Goal: Transaction & Acquisition: Obtain resource

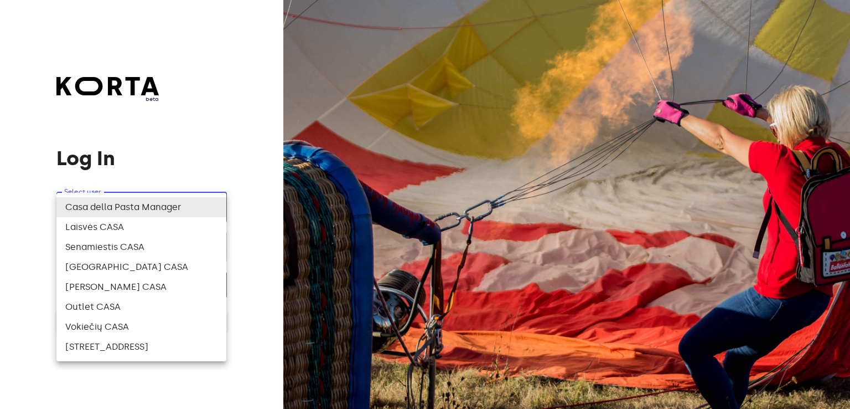
click at [104, 213] on body "beta Log In Select user ​ ​ ​ Log In Log In with e-mail Need an Account? Create…" at bounding box center [425, 204] width 850 height 409
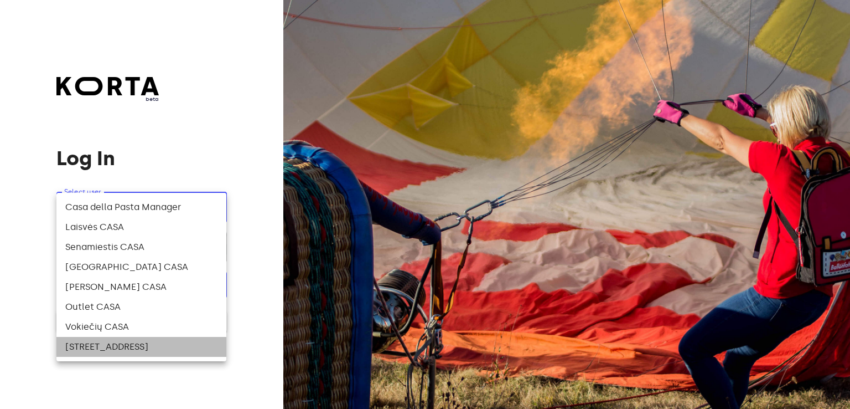
click at [100, 347] on li "[STREET_ADDRESS]" at bounding box center [141, 347] width 170 height 20
type input "141"
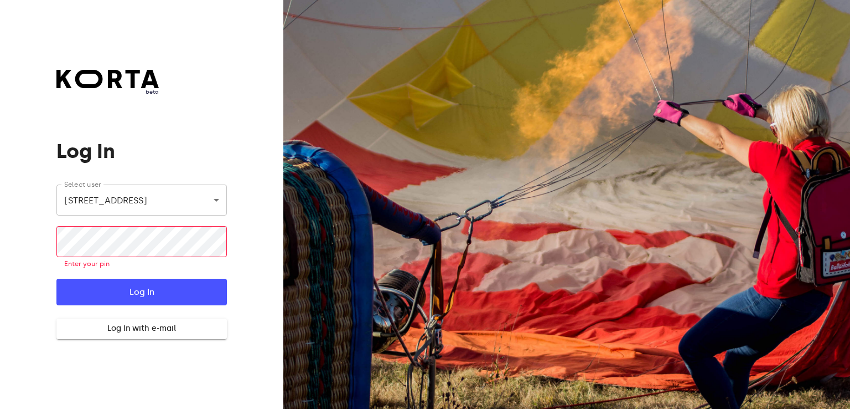
drag, startPoint x: 89, startPoint y: 224, endPoint x: 4, endPoint y: 124, distance: 131.2
click at [4, 124] on div "beta Log In Select user [STREET_ADDRESS] ​ ​ Enter your pin Log In Log In with …" at bounding box center [141, 204] width 283 height 409
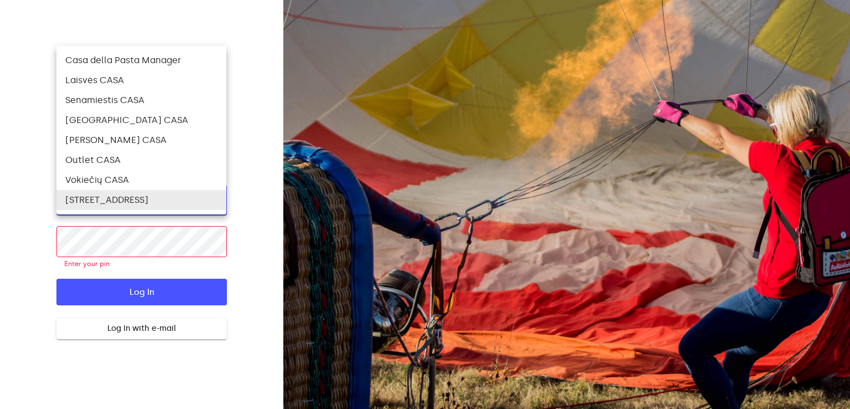
click at [209, 204] on body "beta Log In Select user [STREET_ADDRESS] ​ ​ Enter your pin Log In Log In with …" at bounding box center [425, 204] width 850 height 409
click at [209, 204] on li "[STREET_ADDRESS]" at bounding box center [141, 200] width 170 height 20
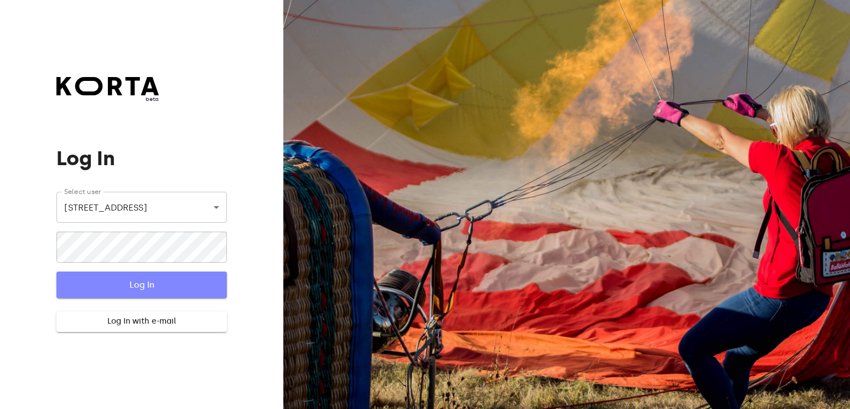
click at [131, 281] on span "Log In" at bounding box center [141, 284] width 135 height 14
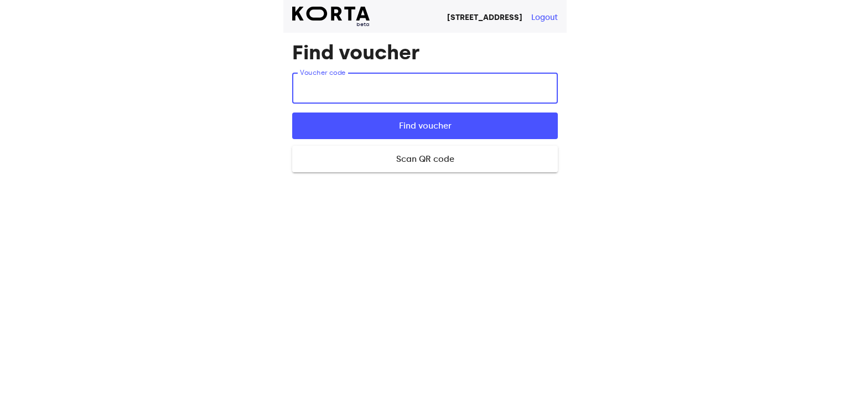
click at [353, 93] on input "text" at bounding box center [425, 88] width 266 height 31
type input "X4MN7"
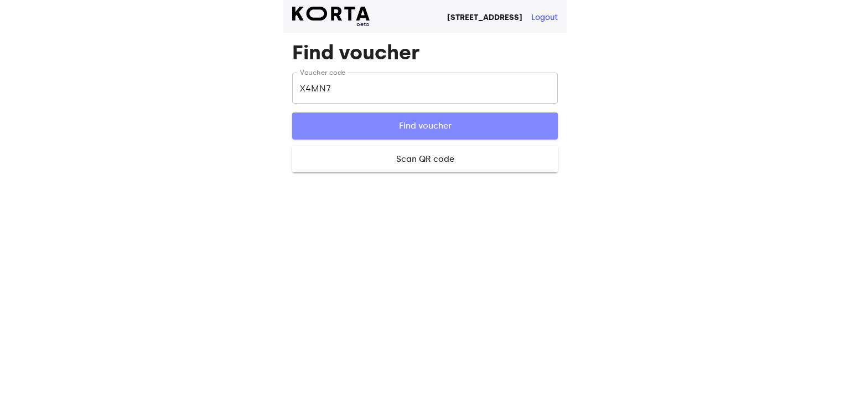
click at [394, 121] on span "Find voucher" at bounding box center [425, 125] width 230 height 14
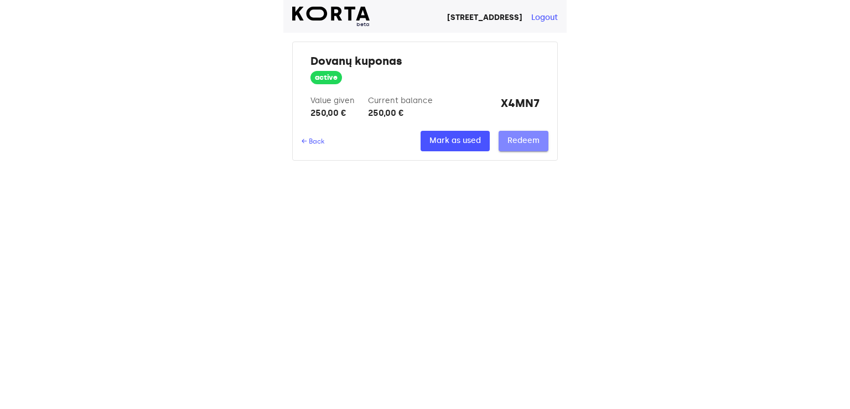
click at [531, 138] on span "Redeem" at bounding box center [524, 141] width 32 height 14
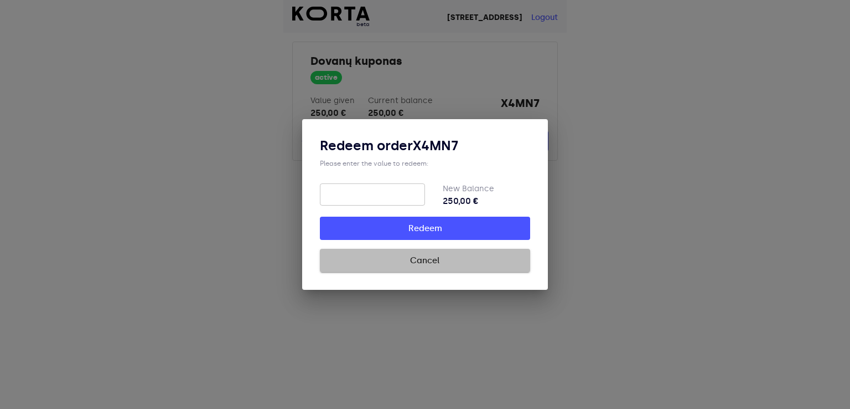
click at [430, 260] on span "Cancel" at bounding box center [425, 260] width 175 height 14
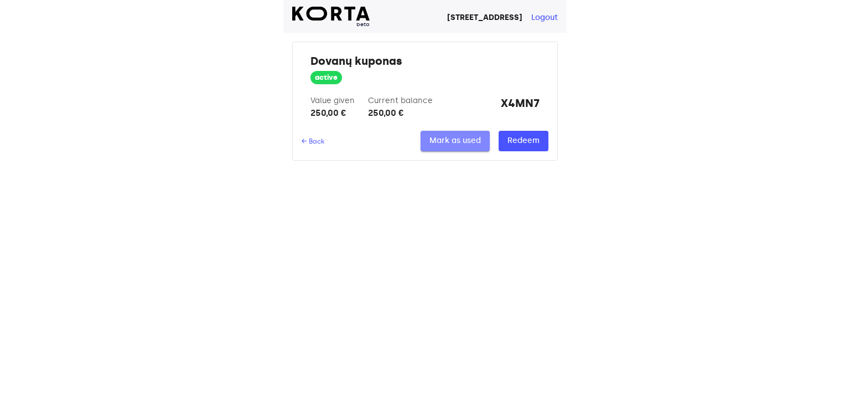
click at [442, 139] on span "Mark as used" at bounding box center [455, 141] width 51 height 14
click at [522, 137] on span "Redeem" at bounding box center [524, 141] width 32 height 14
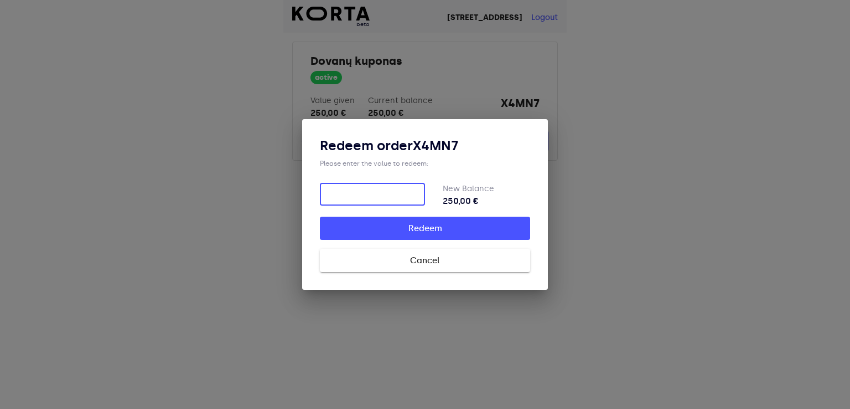
click at [363, 193] on input "number" at bounding box center [372, 194] width 105 height 22
type input "250"
click at [452, 231] on span "Redeem" at bounding box center [425, 228] width 175 height 14
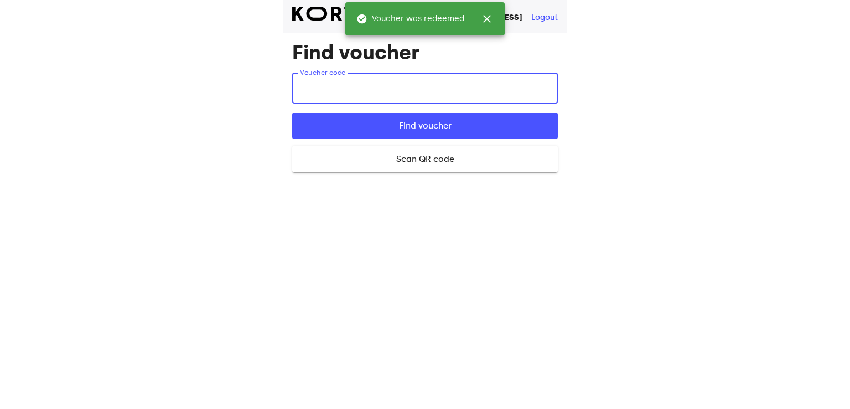
click at [353, 89] on input "text" at bounding box center [425, 88] width 266 height 31
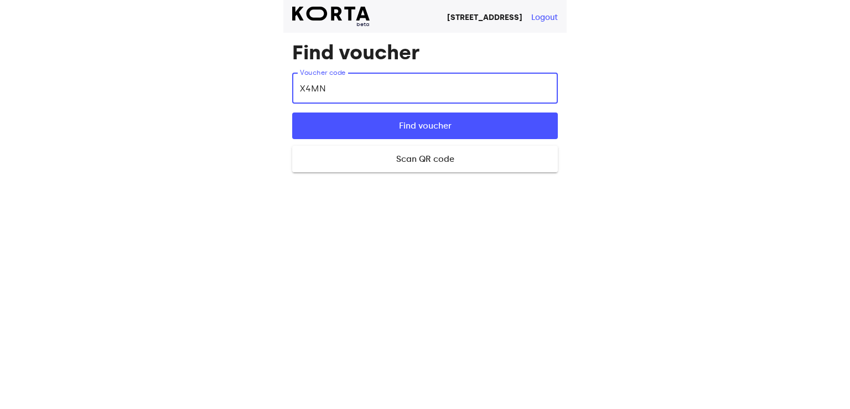
click at [363, 85] on input "X4MN" at bounding box center [425, 88] width 266 height 31
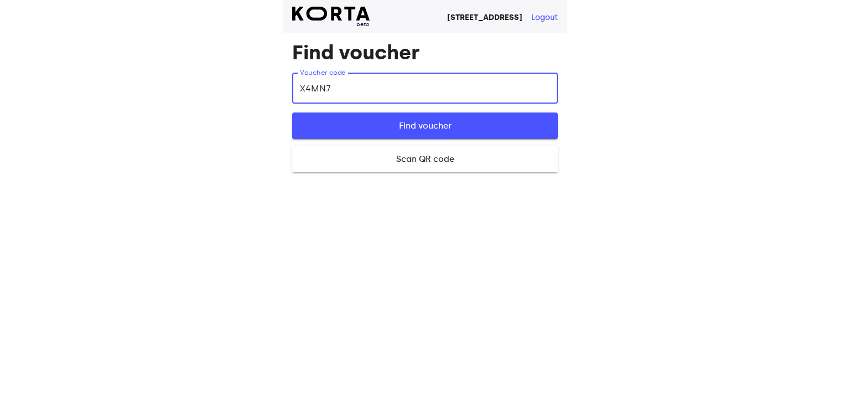
type input "X4MN7"
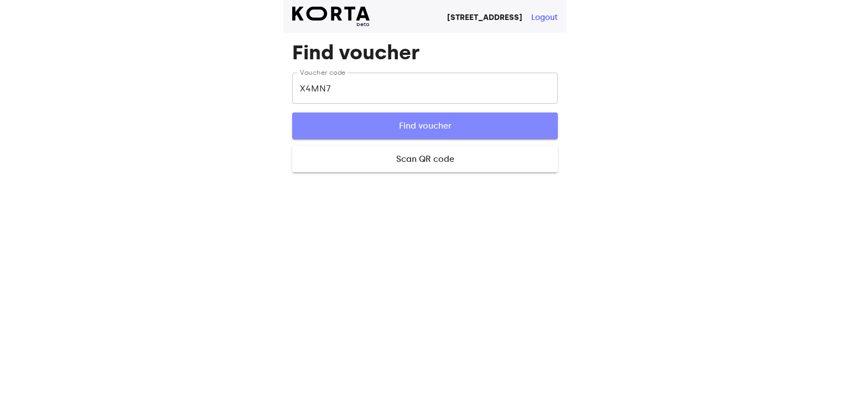
click at [390, 127] on span "Find voucher" at bounding box center [425, 125] width 230 height 14
